Goal: Obtain resource: Download file/media

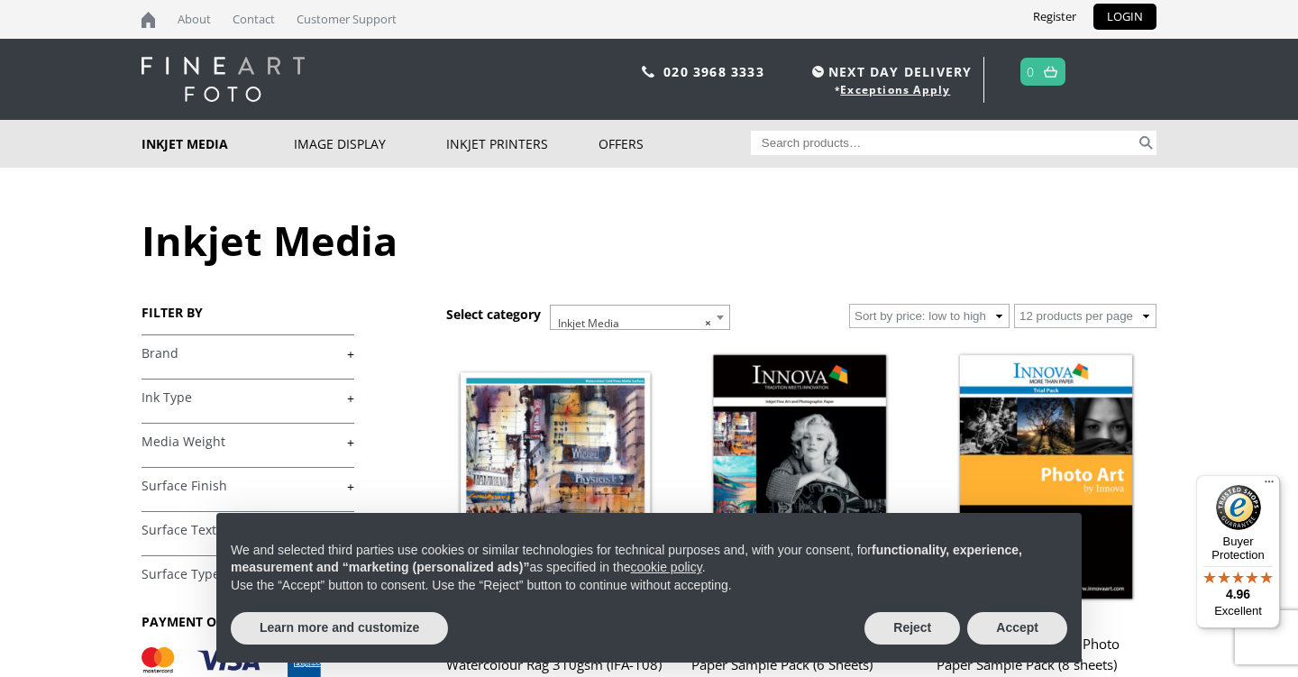
click at [160, 352] on link "+" at bounding box center [248, 353] width 213 height 17
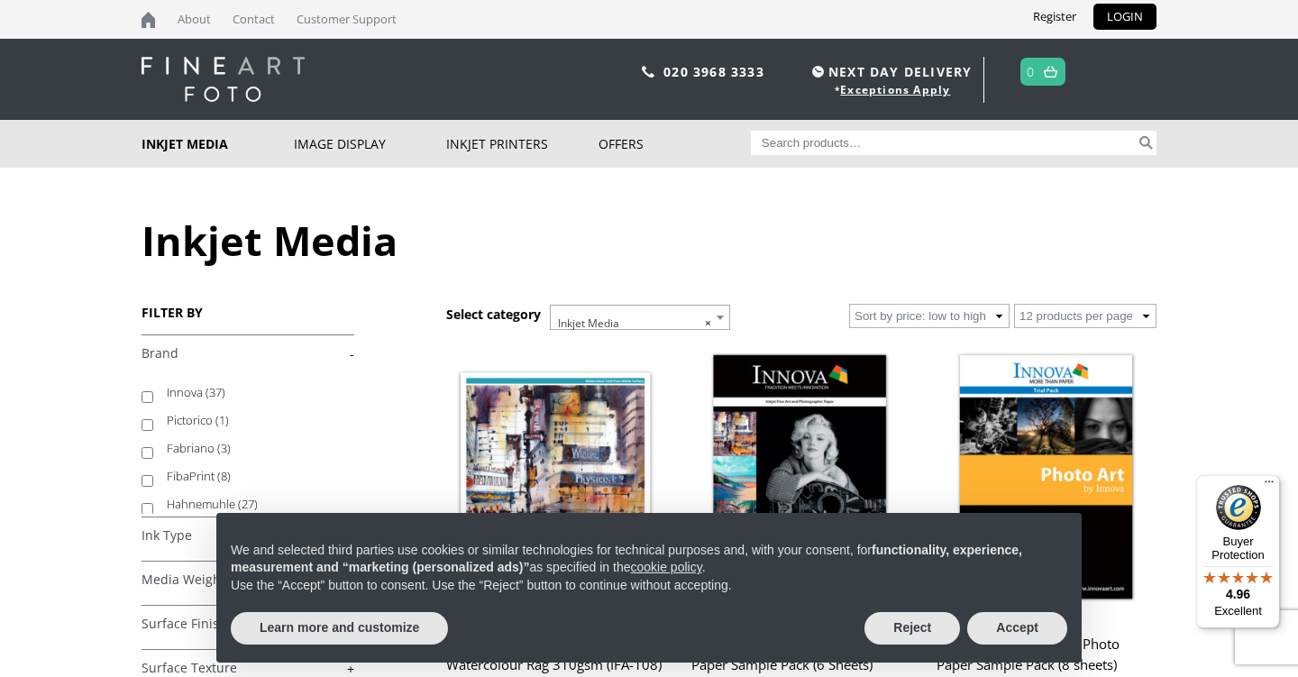
click at [145, 398] on input "Innova (37)" at bounding box center [148, 397] width 12 height 12
checkbox input "true"
click at [1026, 629] on button "Accept" at bounding box center [1017, 628] width 100 height 32
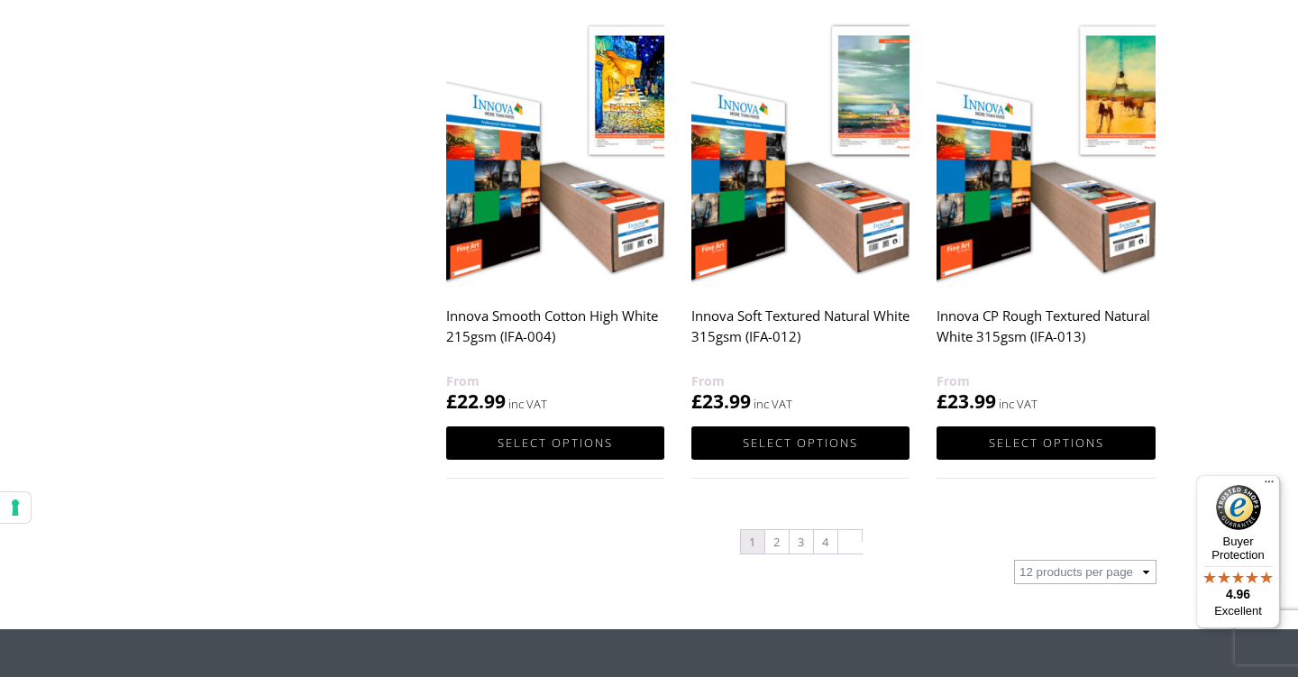
scroll to position [1776, 0]
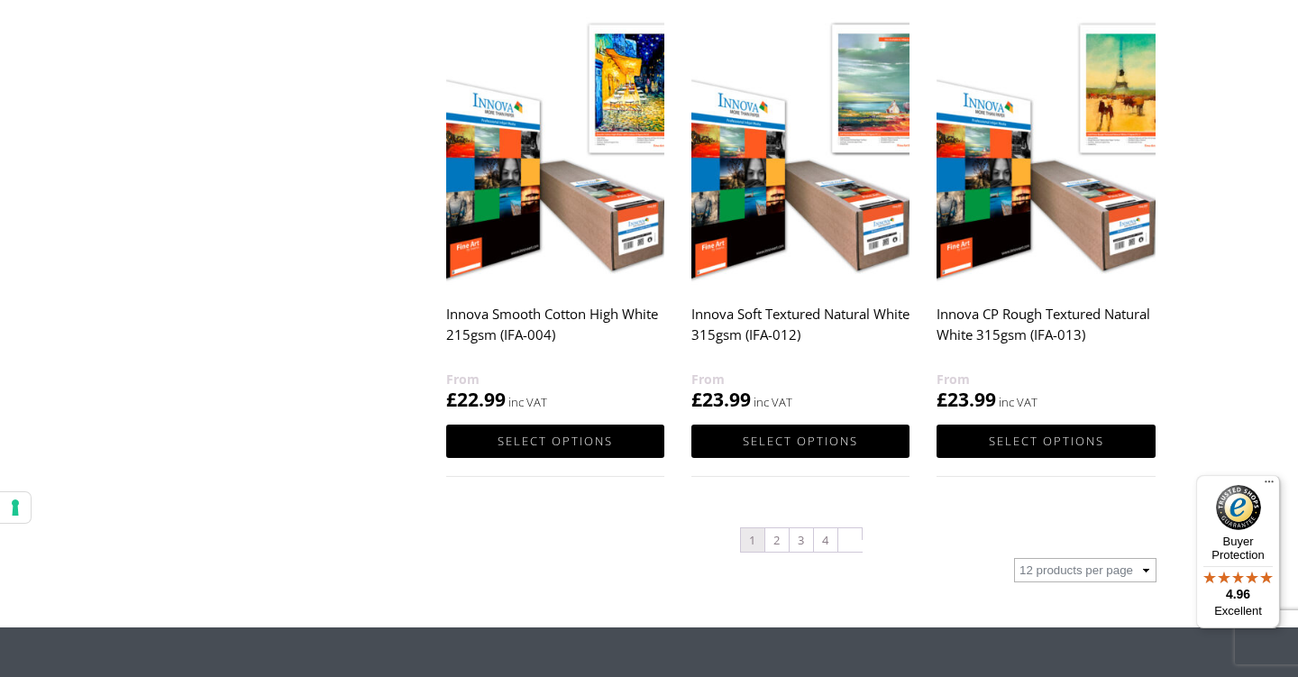
click at [779, 215] on img at bounding box center [800, 148] width 218 height 273
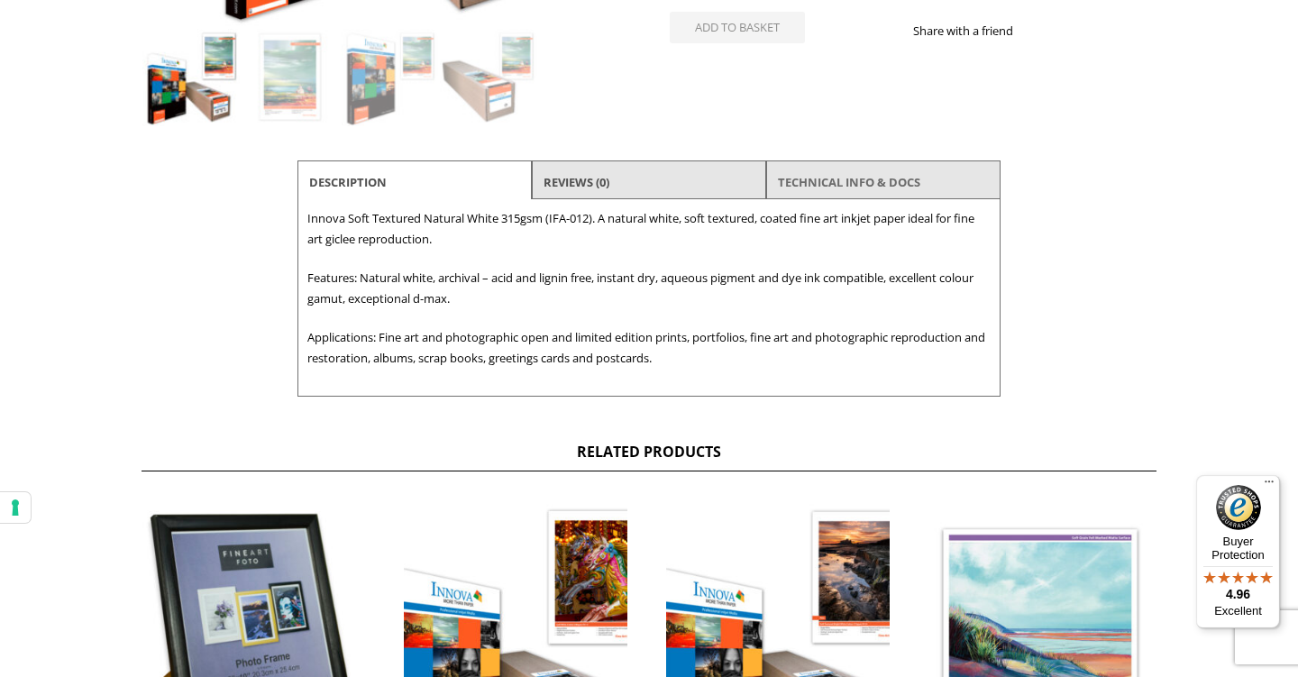
scroll to position [582, 0]
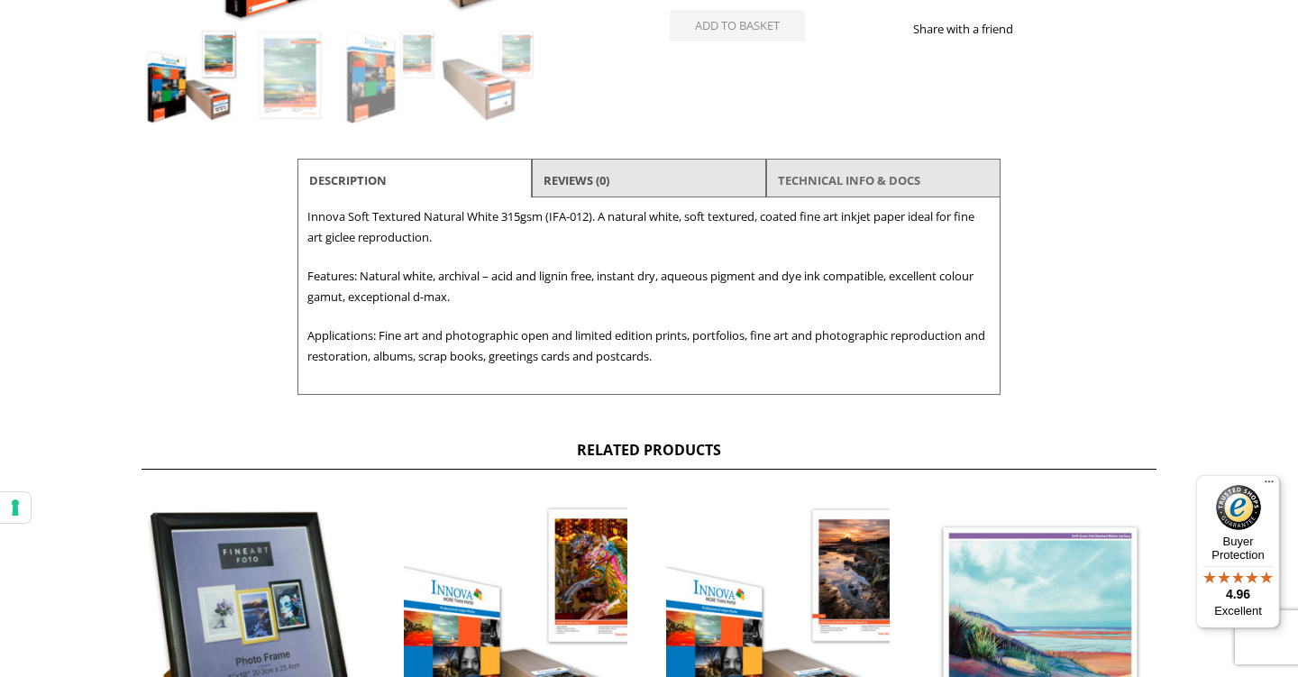
click at [864, 185] on link "TECHNICAL INFO & DOCS" at bounding box center [849, 180] width 142 height 32
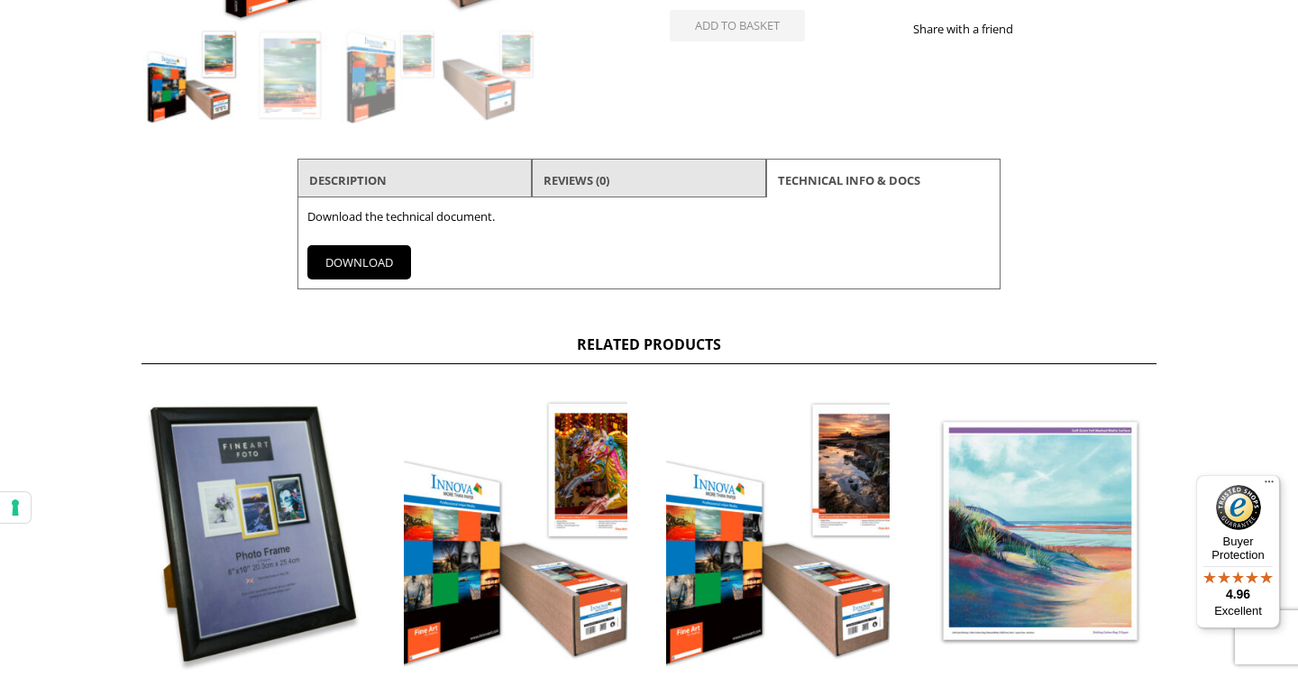
click at [338, 263] on link "DOWNLOAD" at bounding box center [359, 262] width 104 height 34
